Goal: Task Accomplishment & Management: Use online tool/utility

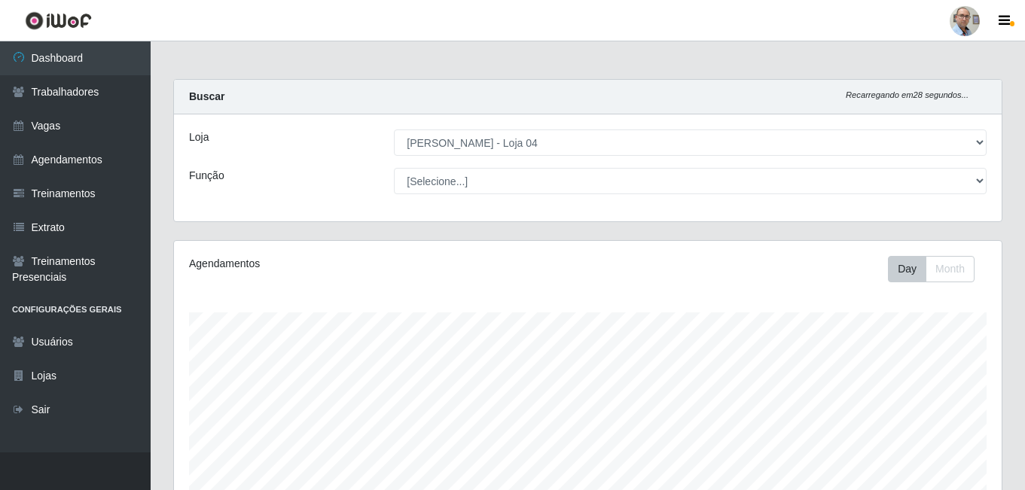
select select "251"
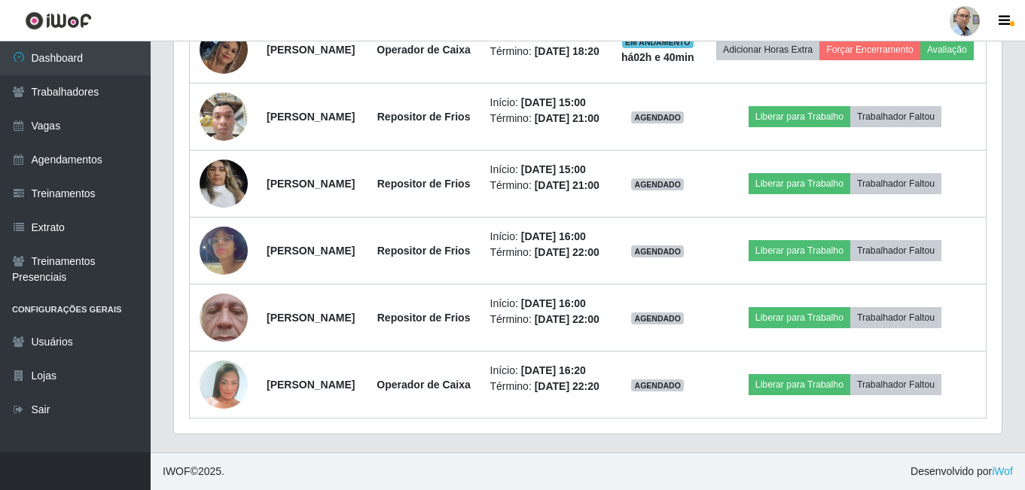
scroll to position [1070, 0]
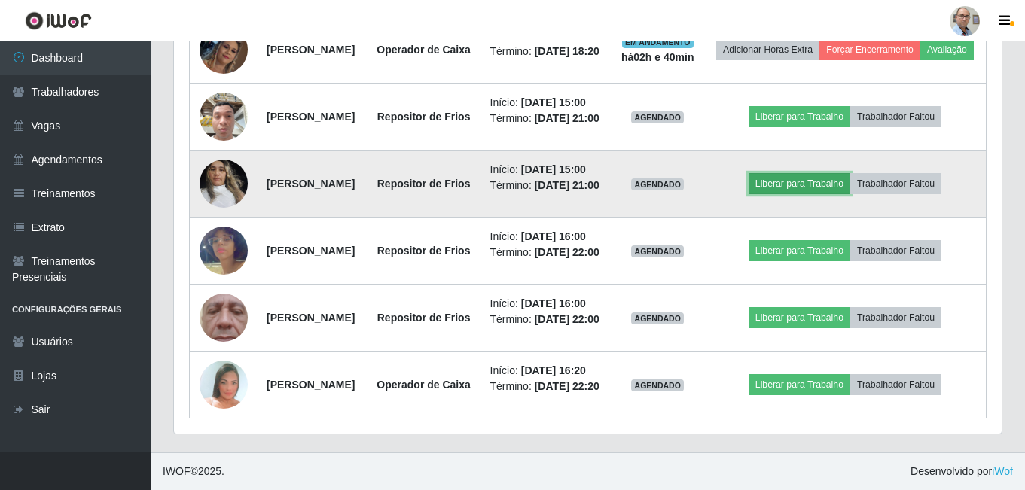
click at [797, 194] on button "Liberar para Trabalho" at bounding box center [799, 183] width 102 height 21
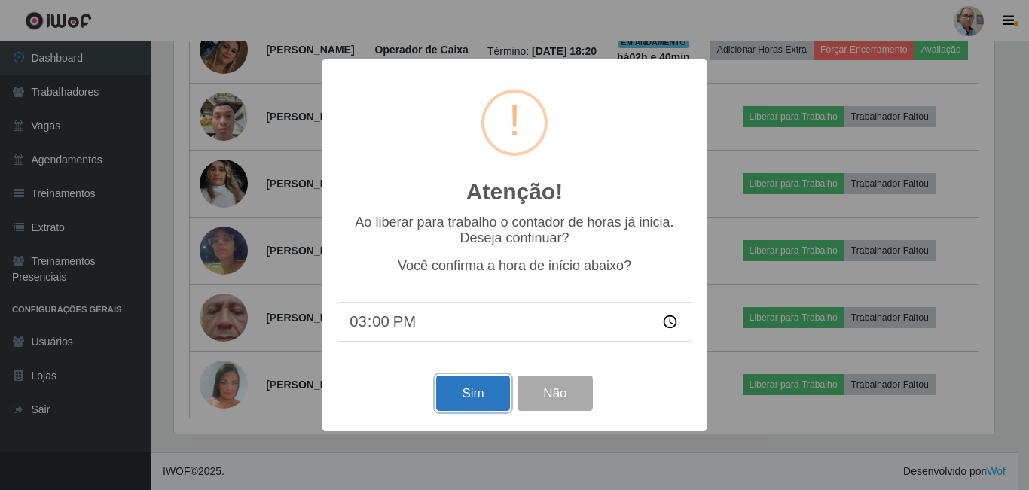
click at [463, 395] on button "Sim" at bounding box center [472, 393] width 73 height 35
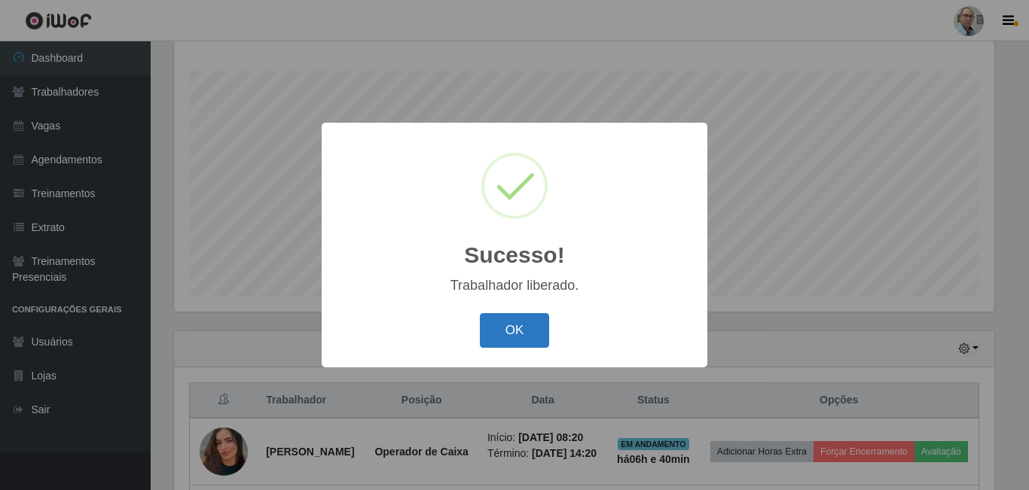
click at [507, 336] on button "OK" at bounding box center [515, 330] width 70 height 35
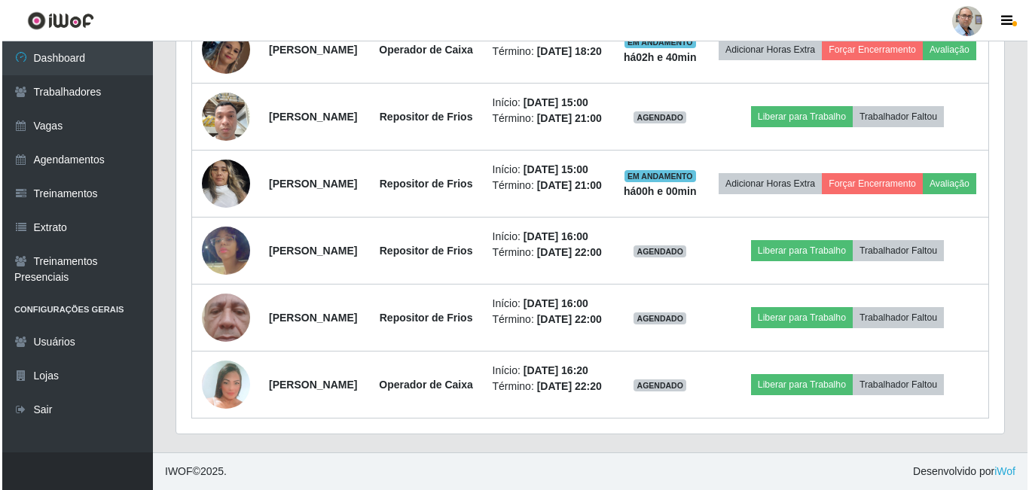
scroll to position [995, 0]
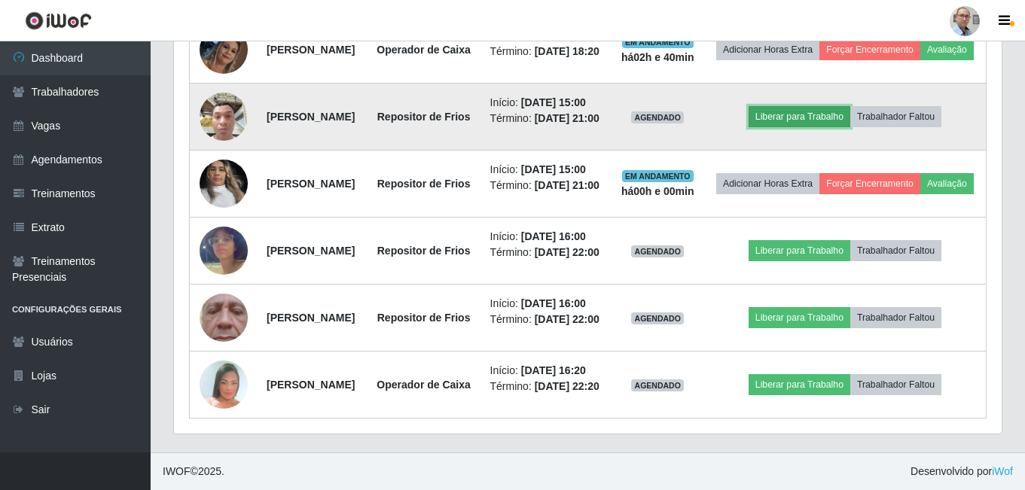
click at [837, 127] on button "Liberar para Trabalho" at bounding box center [799, 116] width 102 height 21
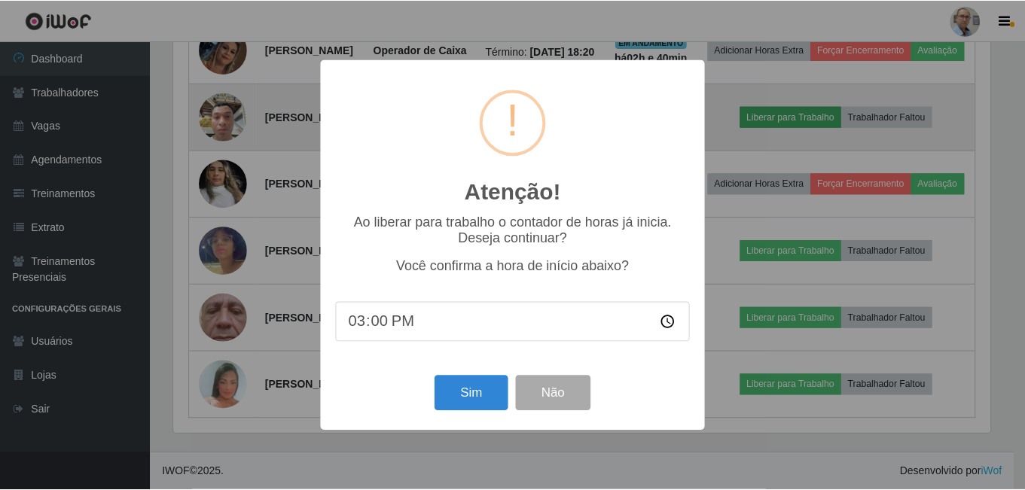
scroll to position [312, 820]
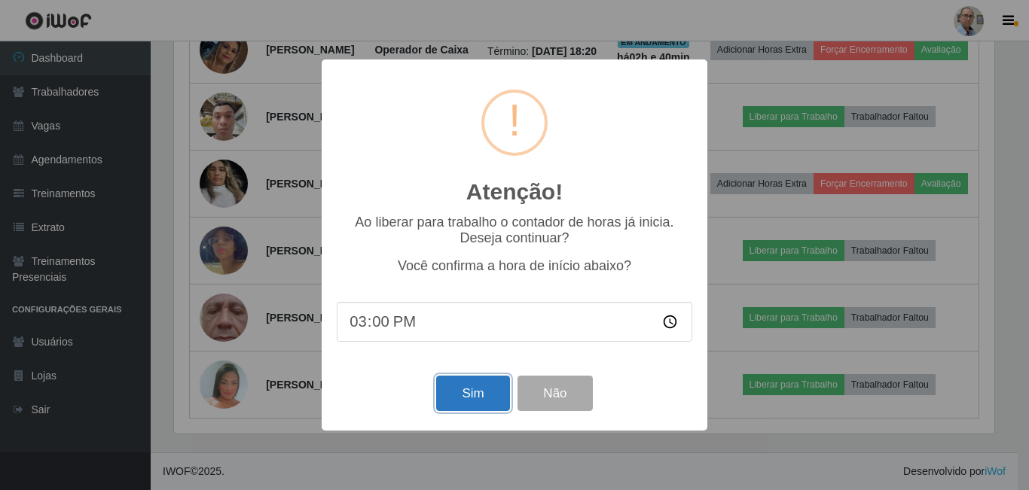
click at [503, 396] on button "Sim" at bounding box center [472, 393] width 73 height 35
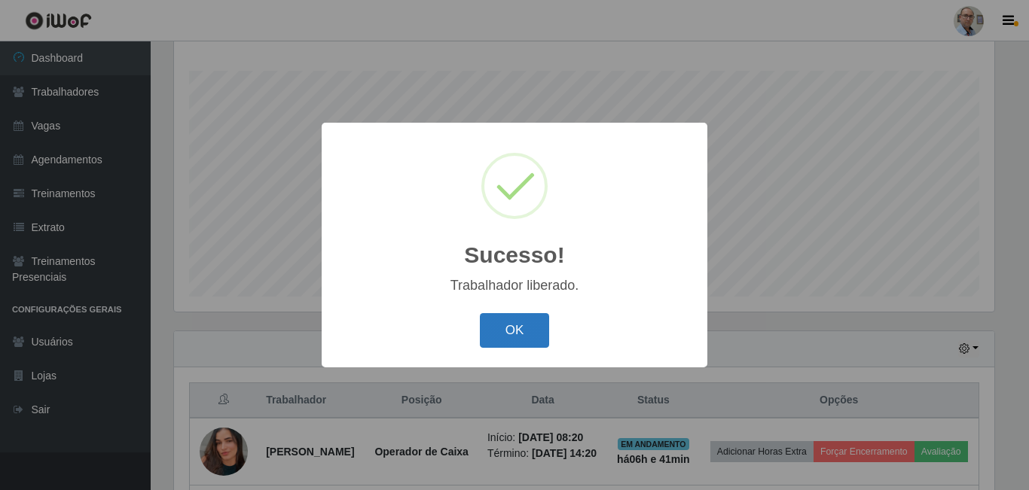
click at [503, 325] on button "OK" at bounding box center [515, 330] width 70 height 35
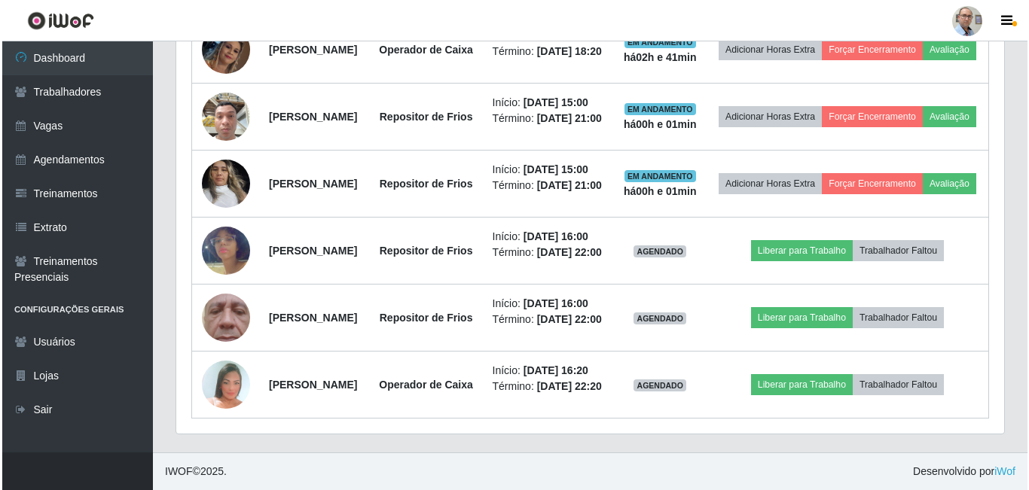
scroll to position [1070, 0]
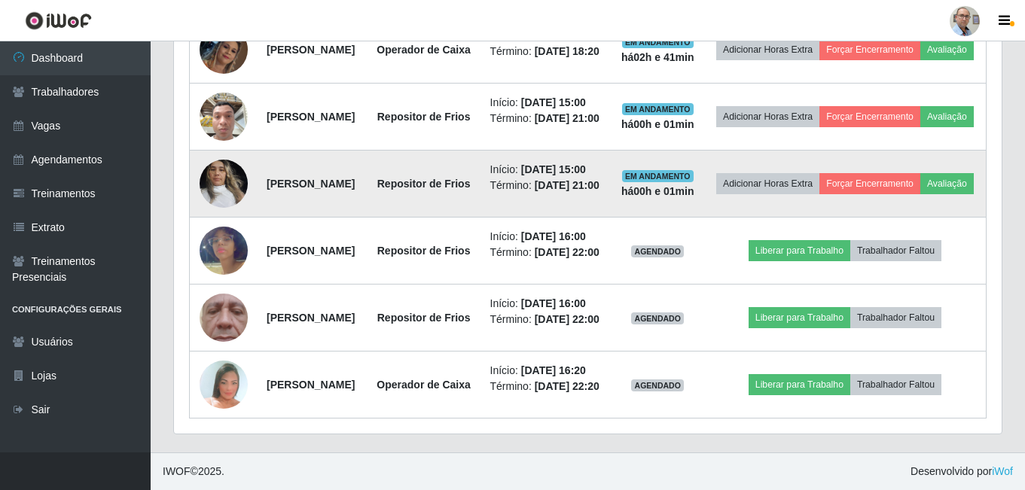
click at [214, 196] on img at bounding box center [224, 183] width 48 height 64
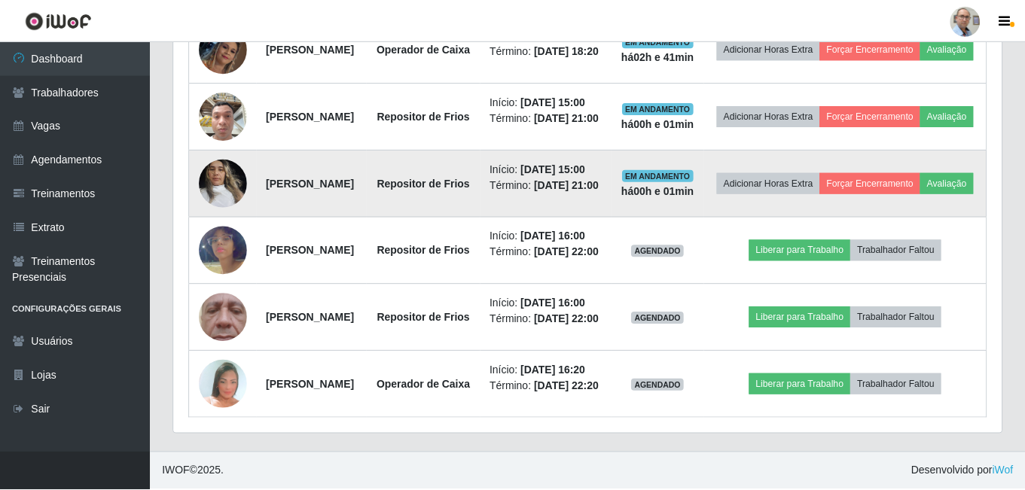
scroll to position [312, 820]
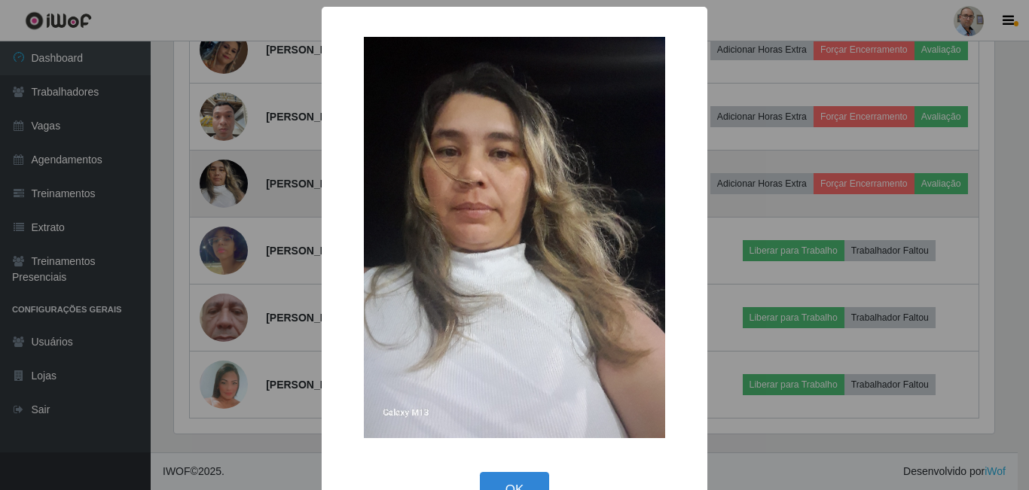
click at [214, 196] on div "× OK Cancel" at bounding box center [514, 245] width 1029 height 490
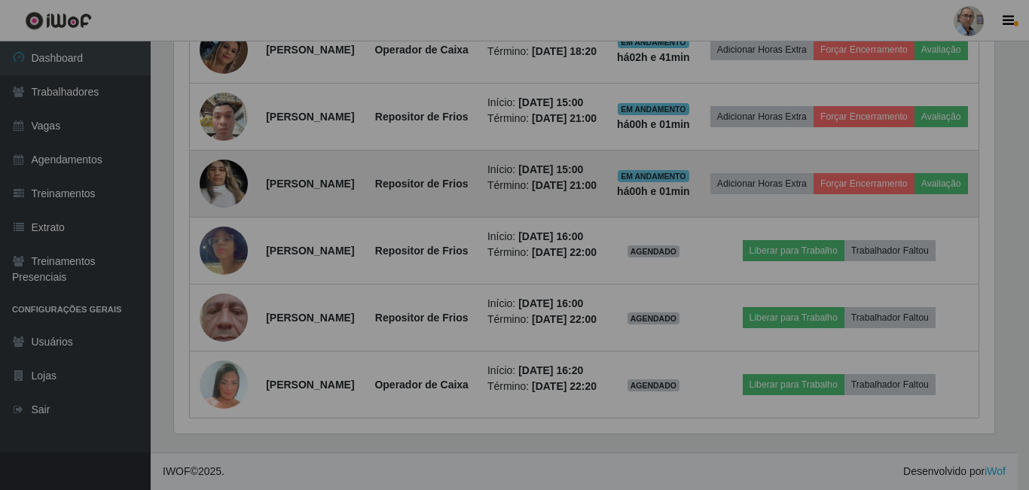
scroll to position [312, 827]
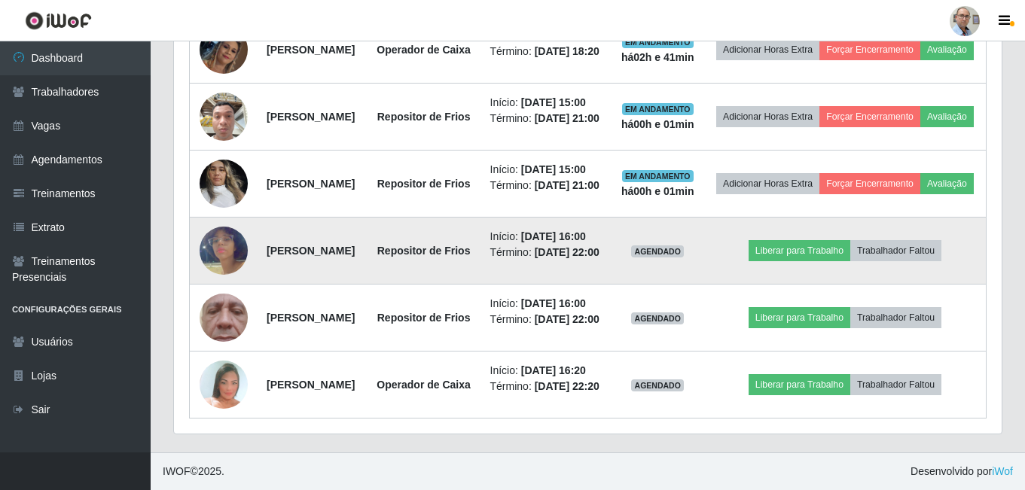
click at [229, 294] on img at bounding box center [224, 251] width 48 height 86
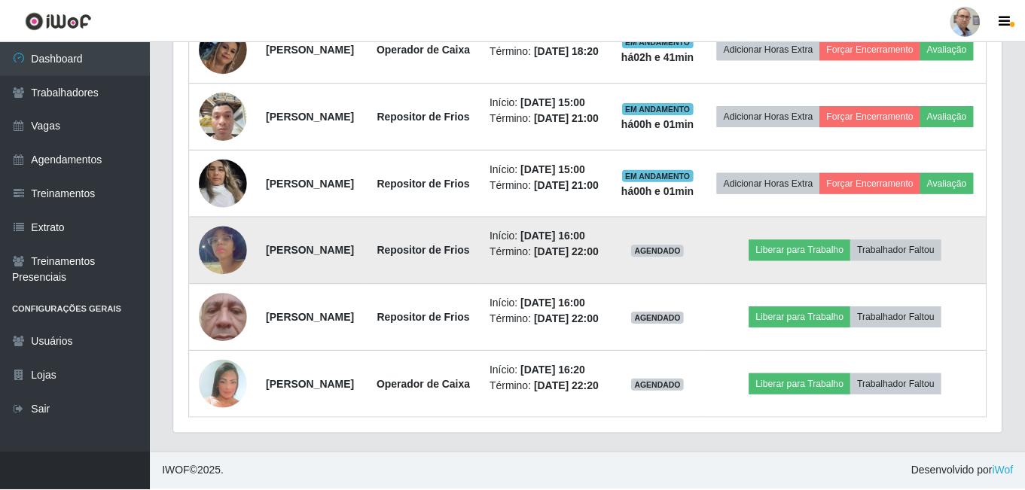
scroll to position [312, 820]
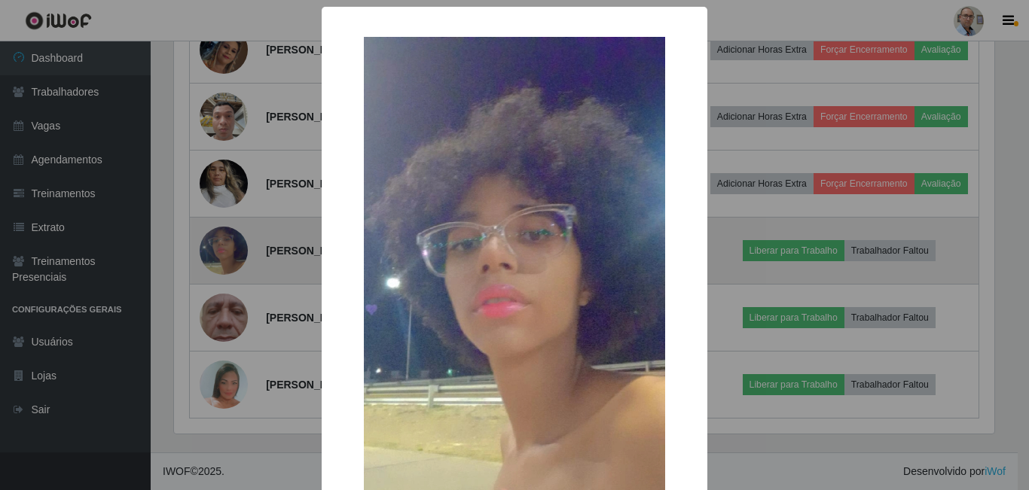
click at [229, 294] on div "× OK Cancel" at bounding box center [514, 245] width 1029 height 490
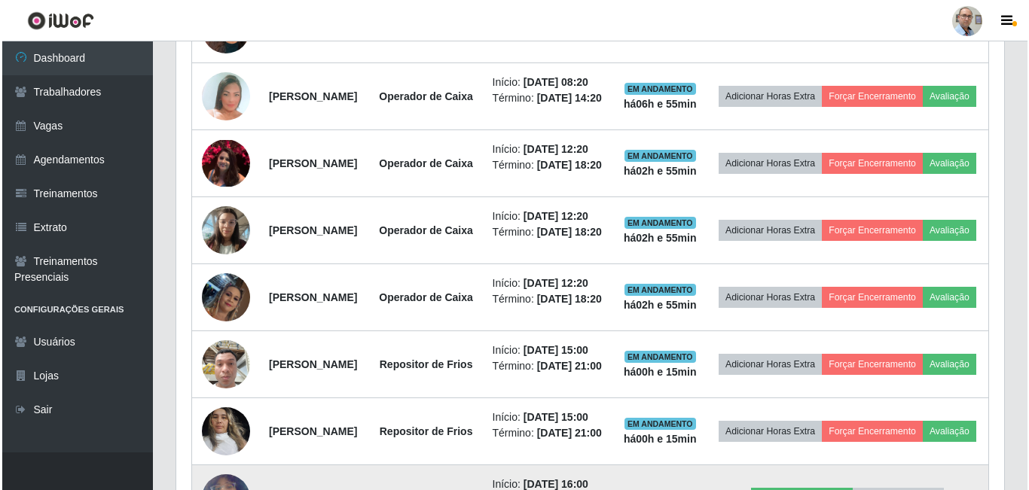
scroll to position [505, 0]
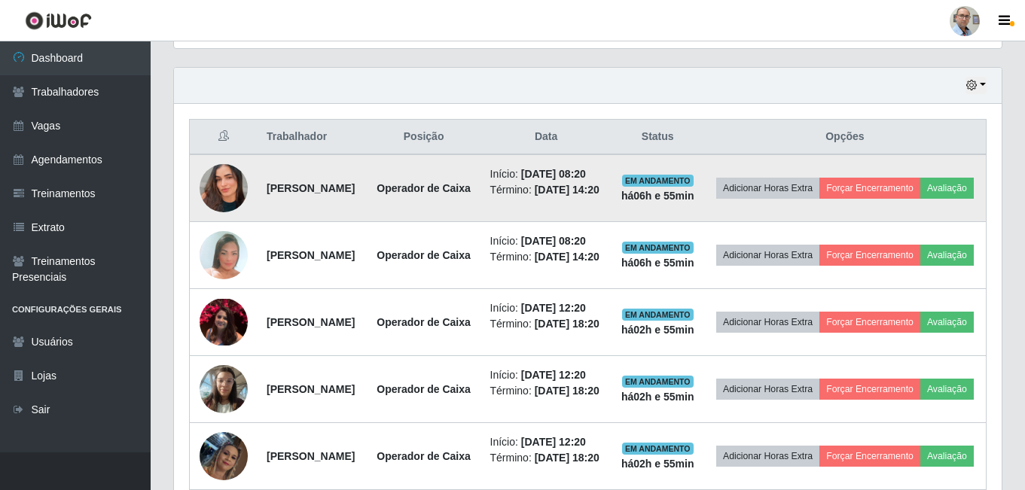
click at [238, 207] on img at bounding box center [224, 188] width 48 height 86
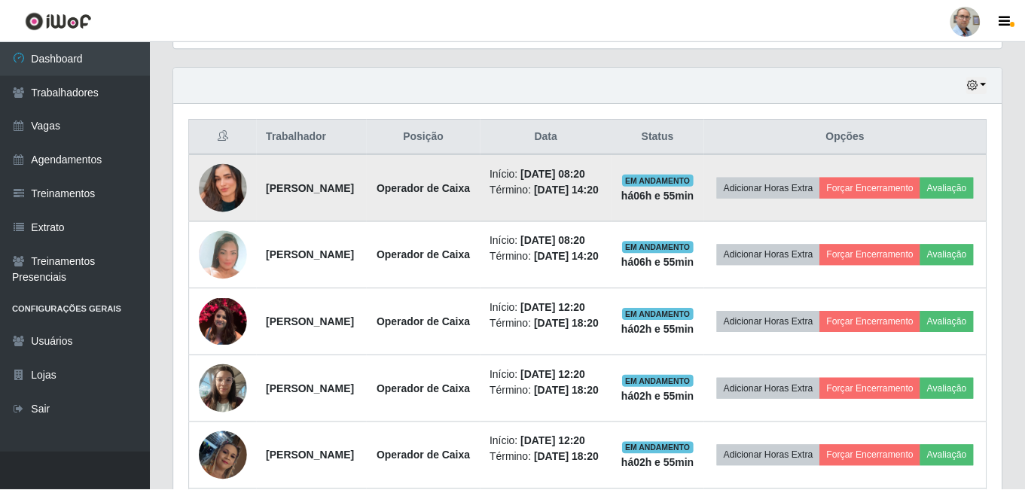
scroll to position [312, 820]
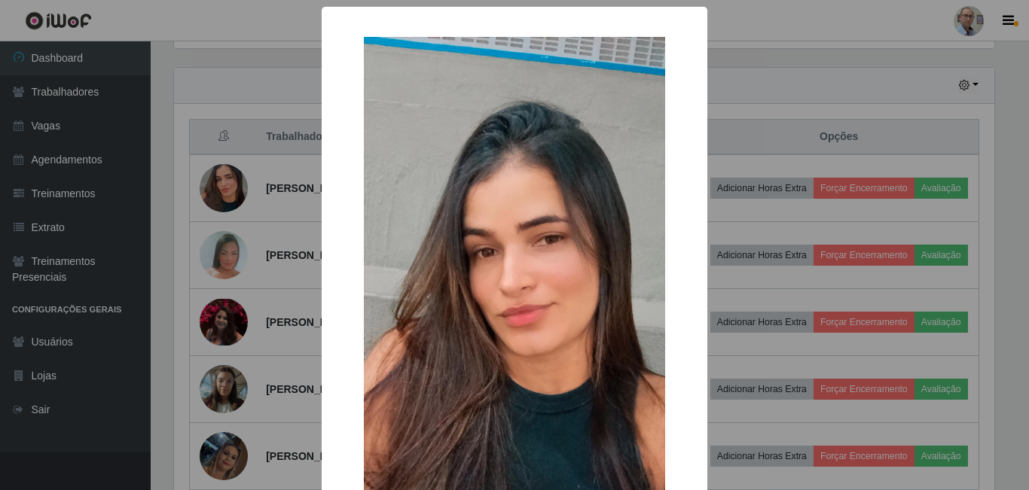
click at [286, 230] on div "× OK Cancel" at bounding box center [514, 245] width 1029 height 490
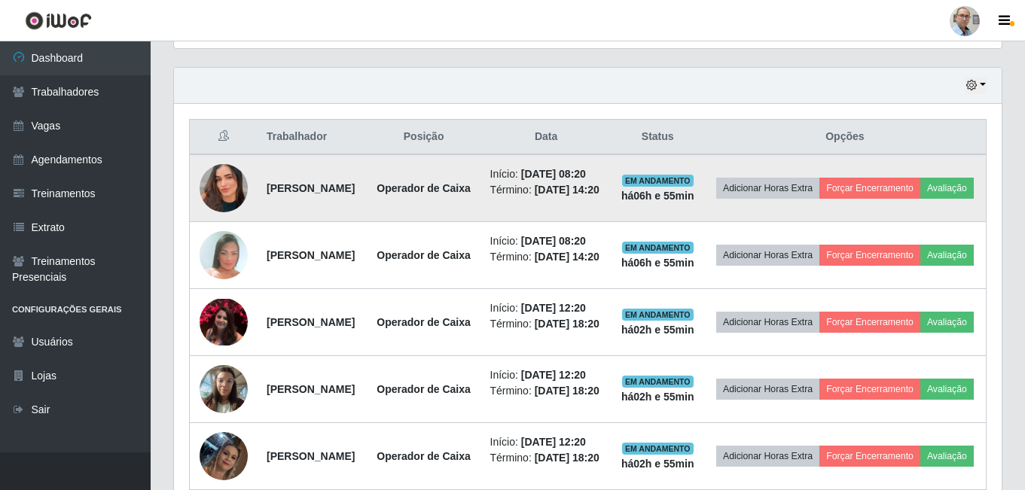
scroll to position [312, 827]
click at [225, 208] on img at bounding box center [224, 188] width 48 height 86
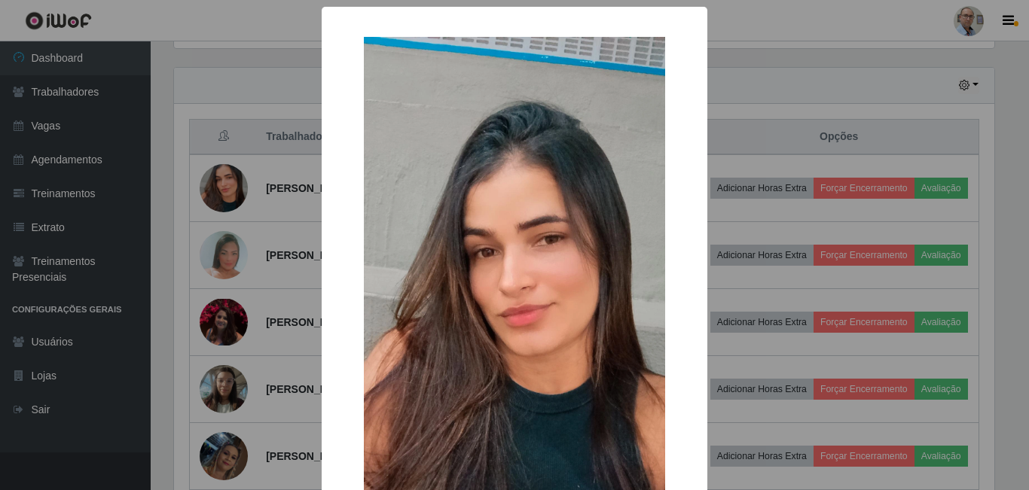
click at [267, 236] on div "× OK Cancel" at bounding box center [514, 245] width 1029 height 490
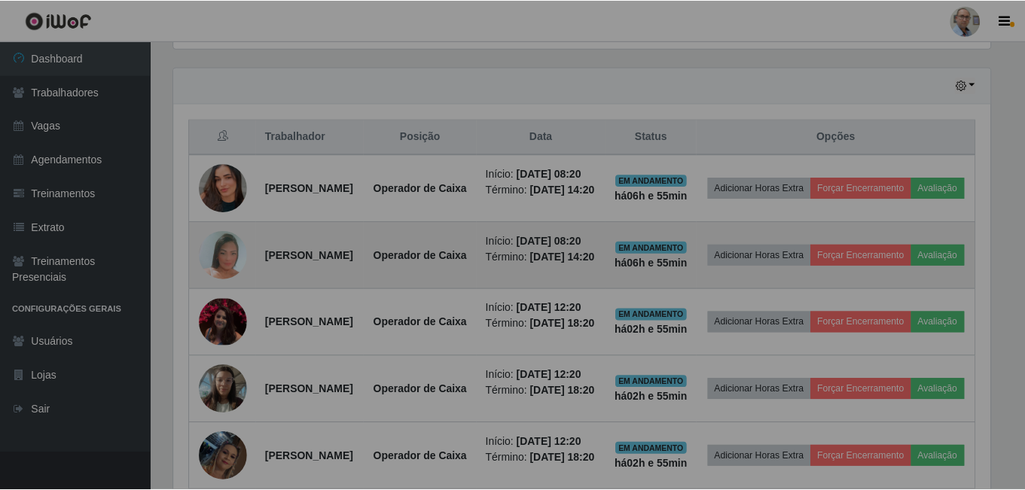
scroll to position [312, 827]
